Goal: Information Seeking & Learning: Learn about a topic

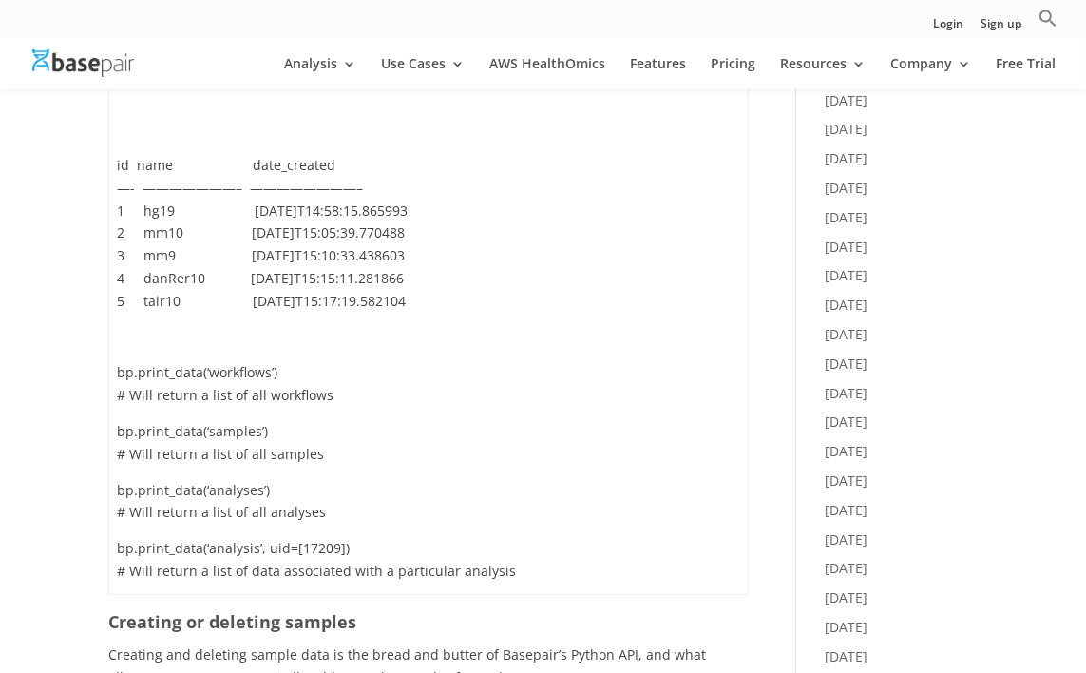
scroll to position [570, 0]
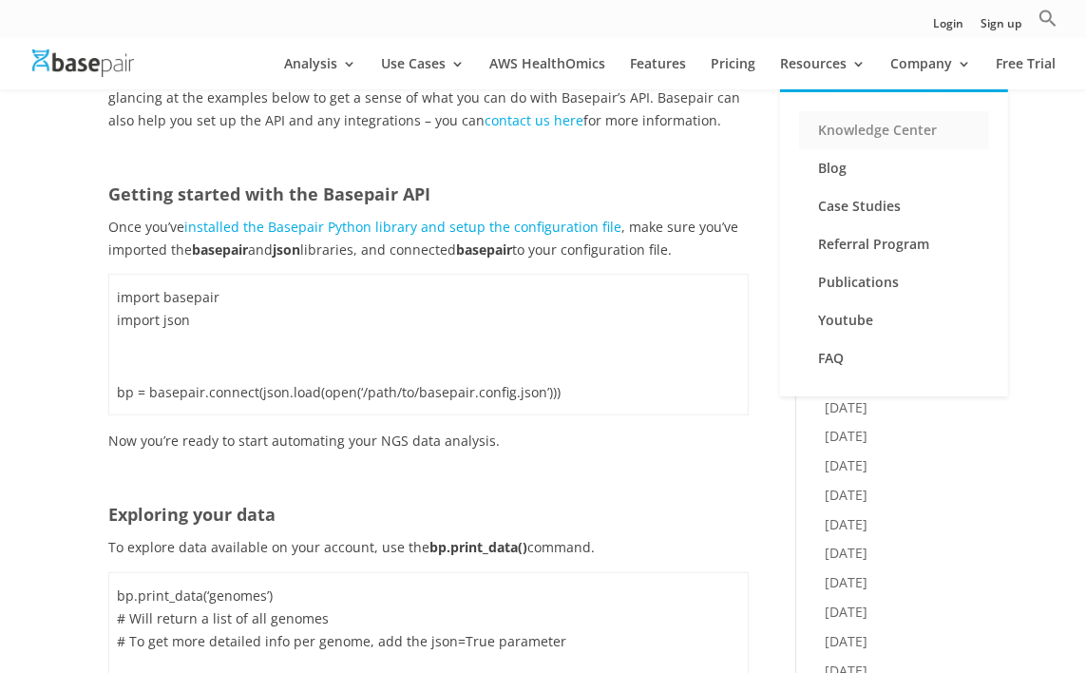
click at [849, 124] on link "Knowledge Center" at bounding box center [894, 130] width 190 height 38
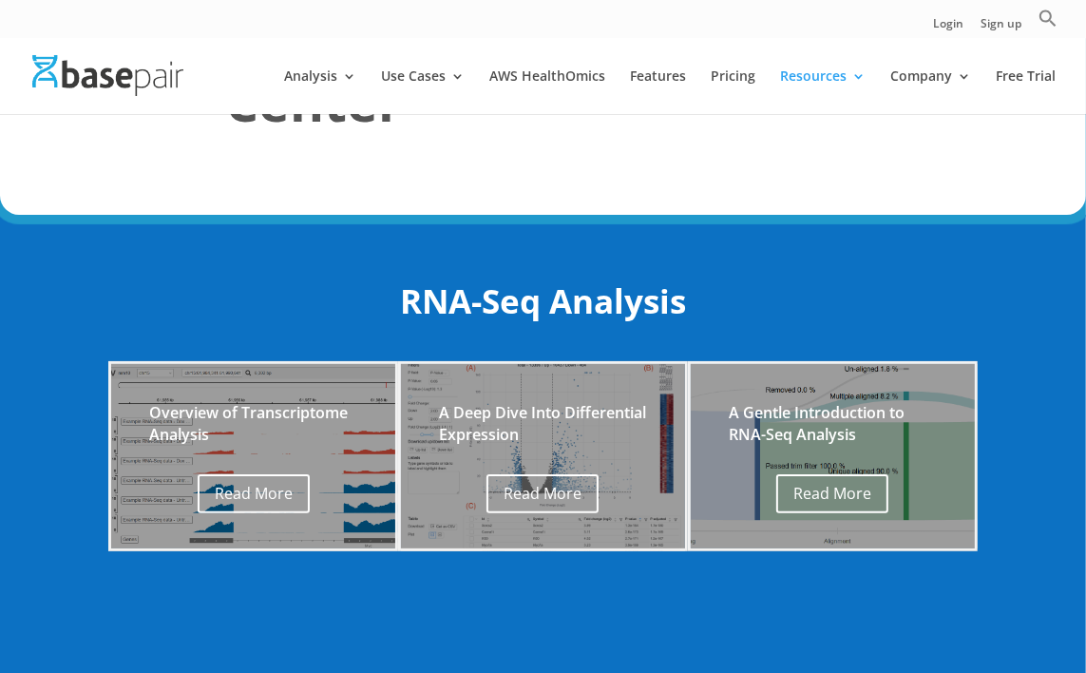
scroll to position [285, 0]
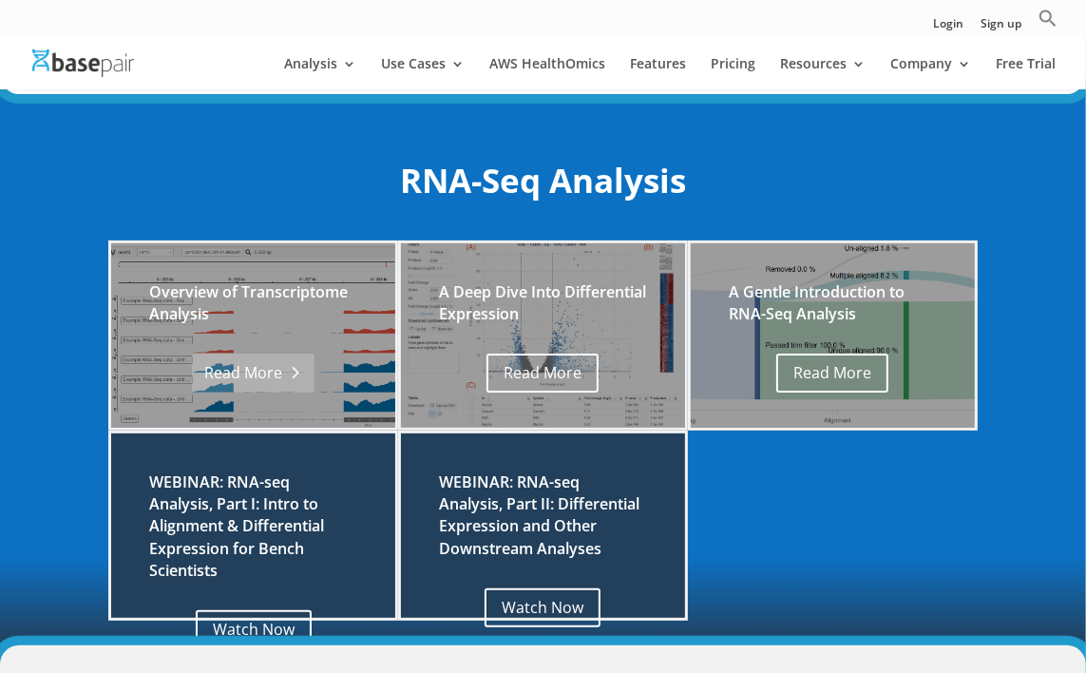
click at [259, 364] on link "Read More" at bounding box center [253, 373] width 123 height 39
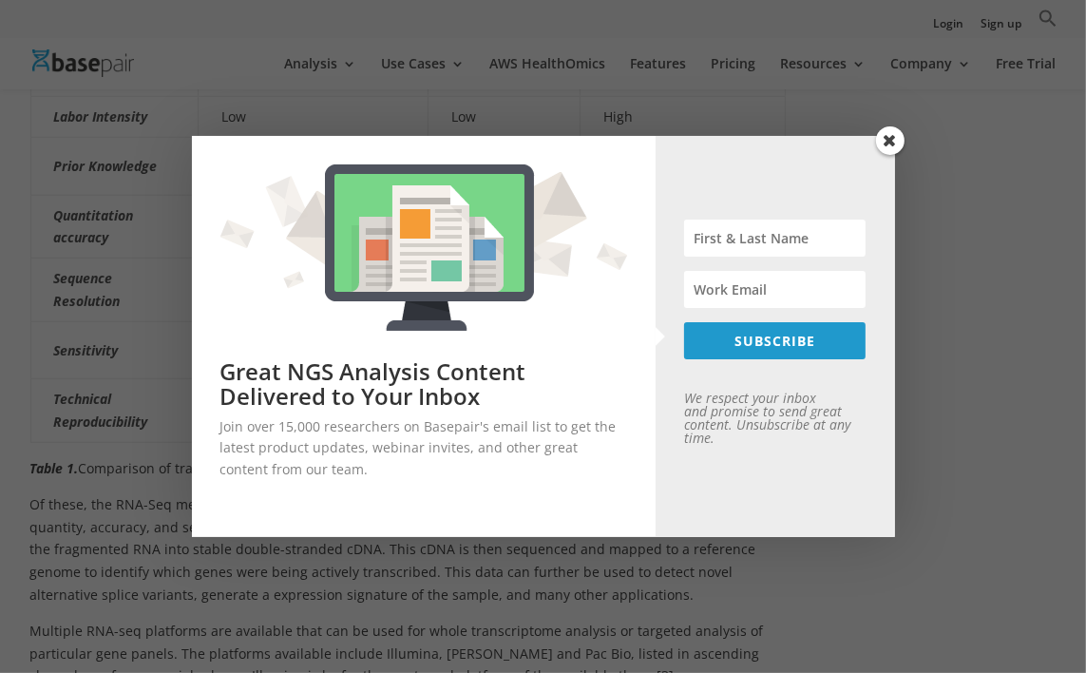
scroll to position [475, 0]
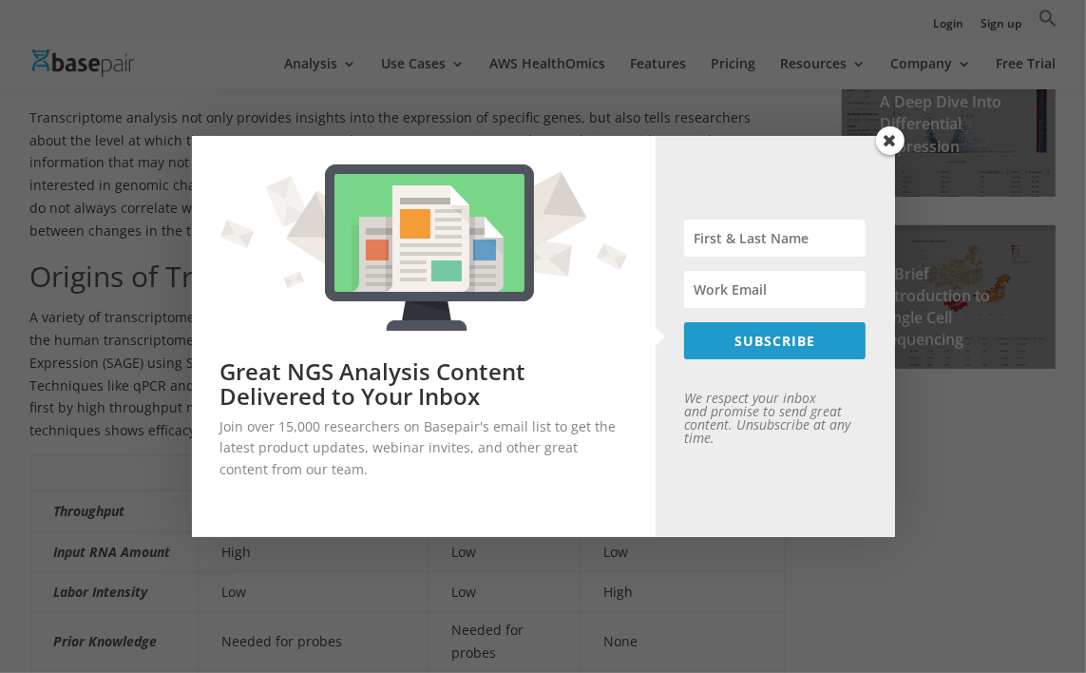
click at [882, 141] on span at bounding box center [890, 140] width 29 height 29
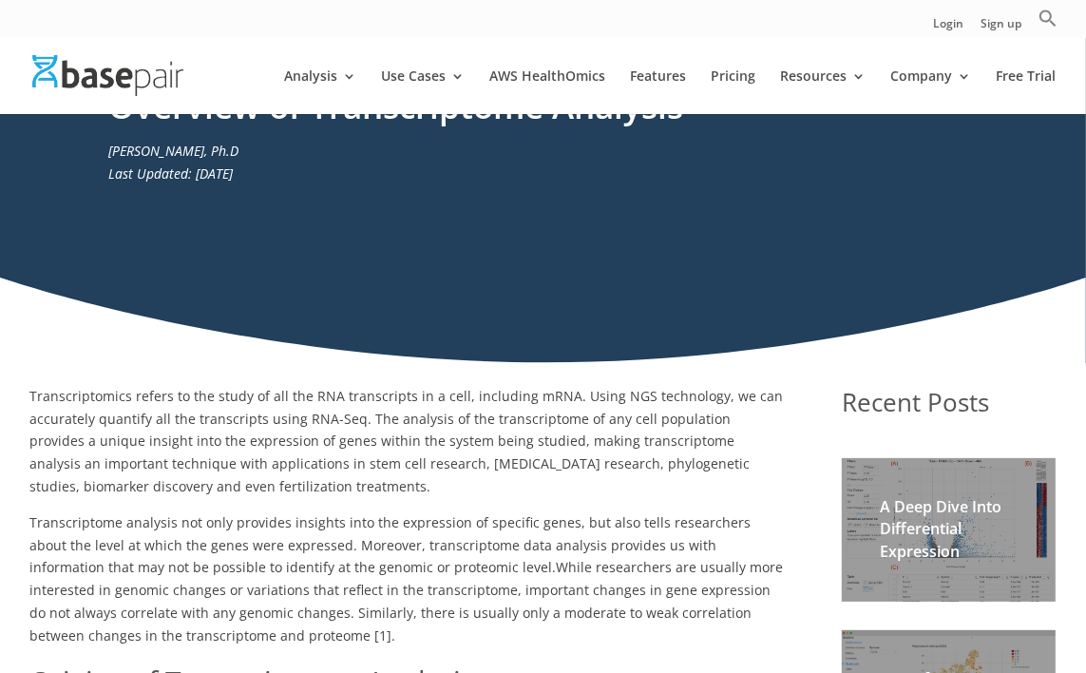
scroll to position [0, 0]
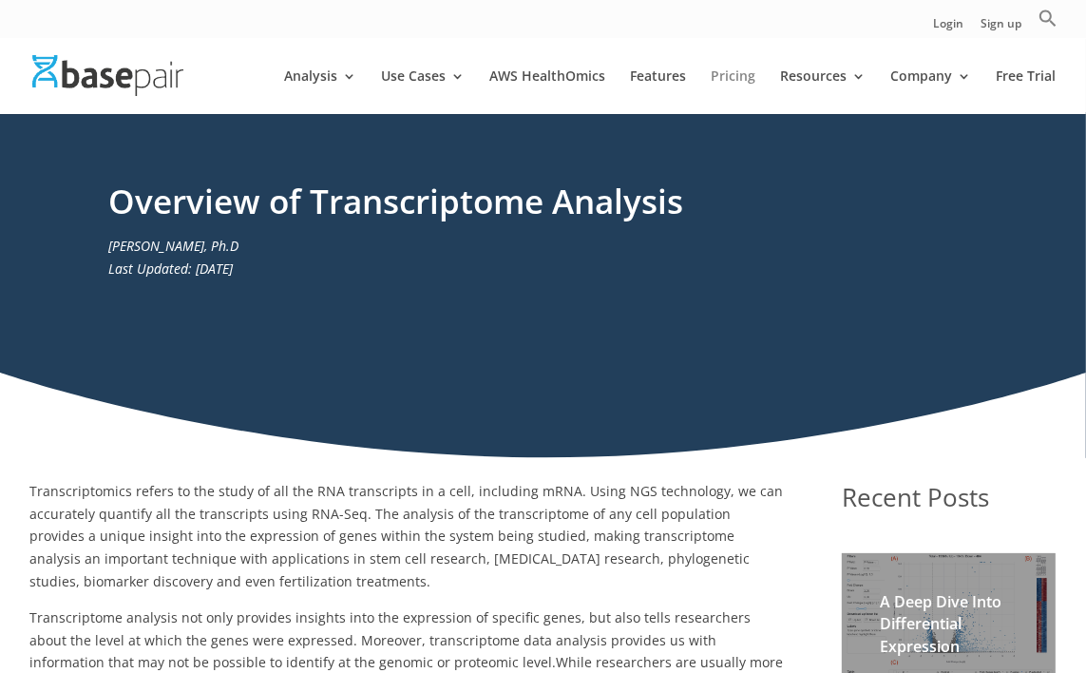
click at [742, 75] on link "Pricing" at bounding box center [733, 91] width 45 height 45
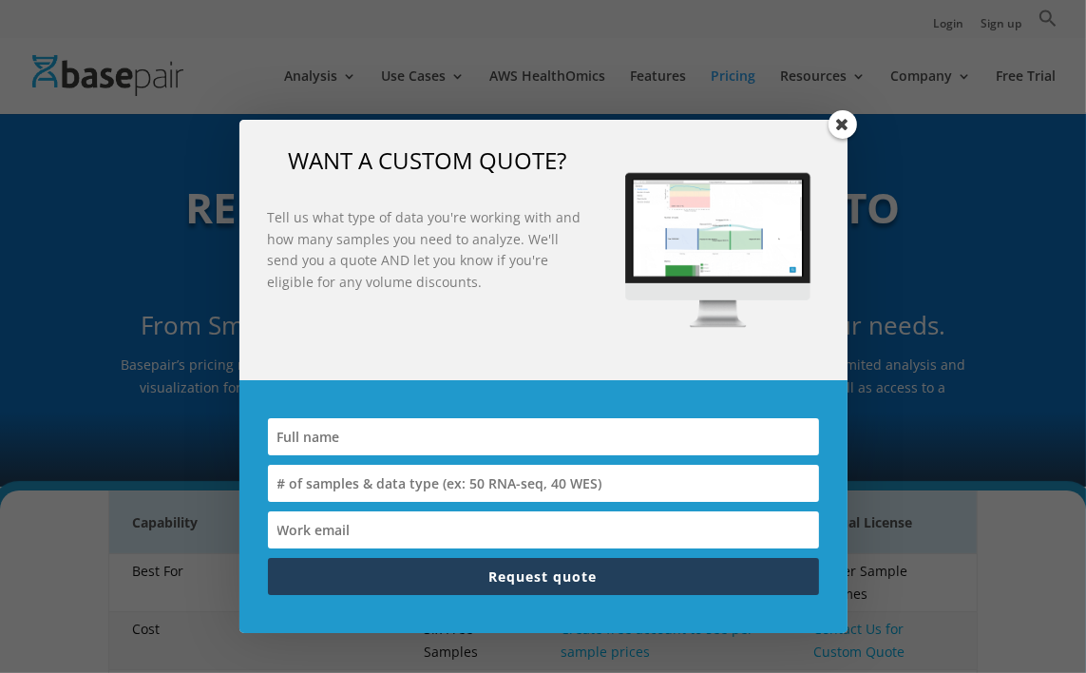
click at [842, 132] on span at bounding box center [843, 124] width 29 height 29
